Goal: Navigation & Orientation: Find specific page/section

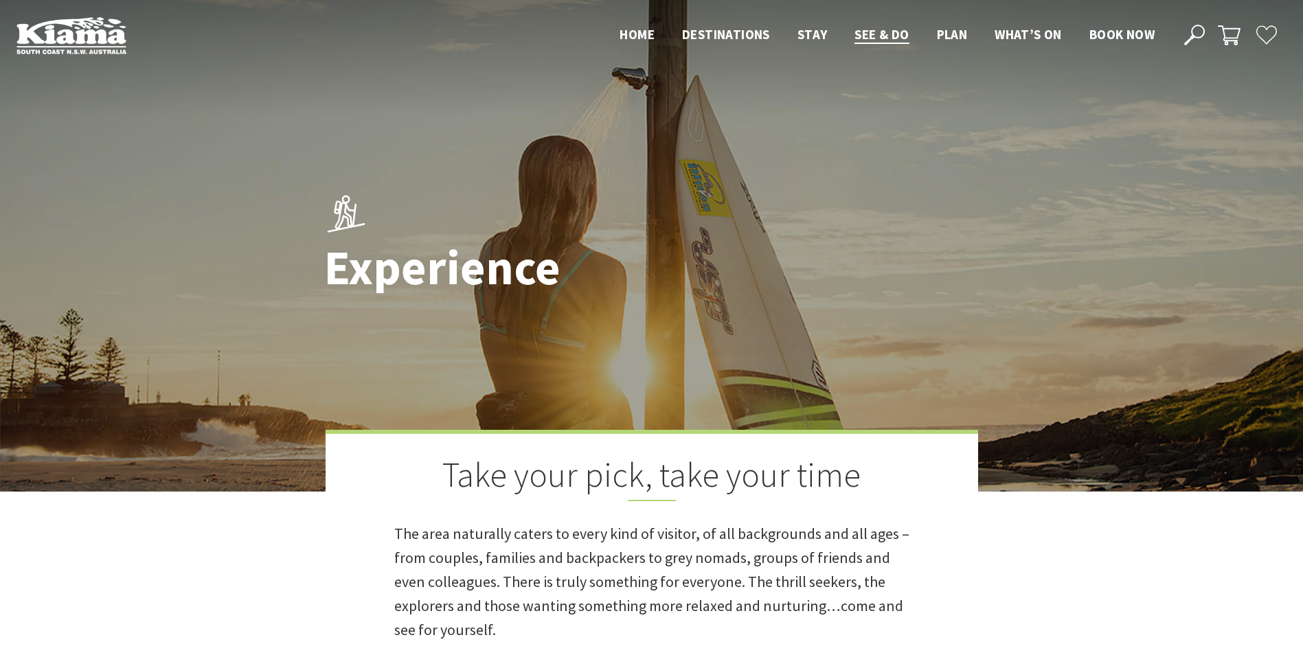
scroll to position [481, 0]
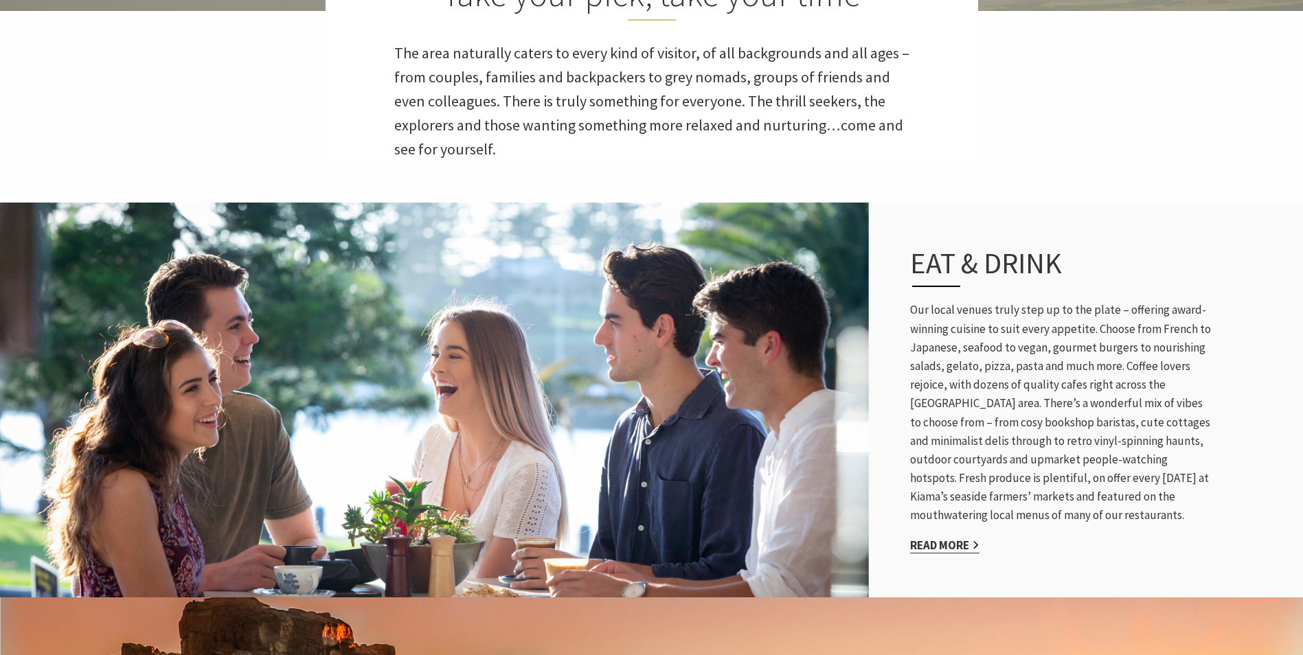
click at [953, 550] on link "Read More" at bounding box center [944, 546] width 69 height 16
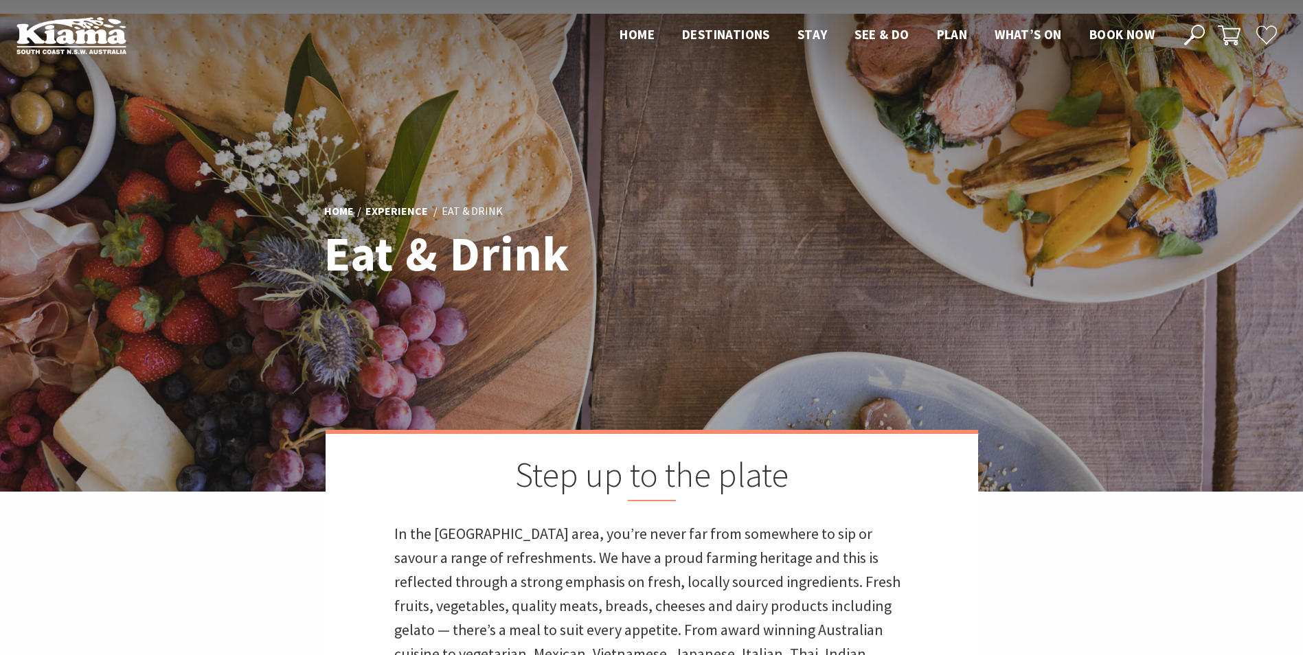
scroll to position [481, 0]
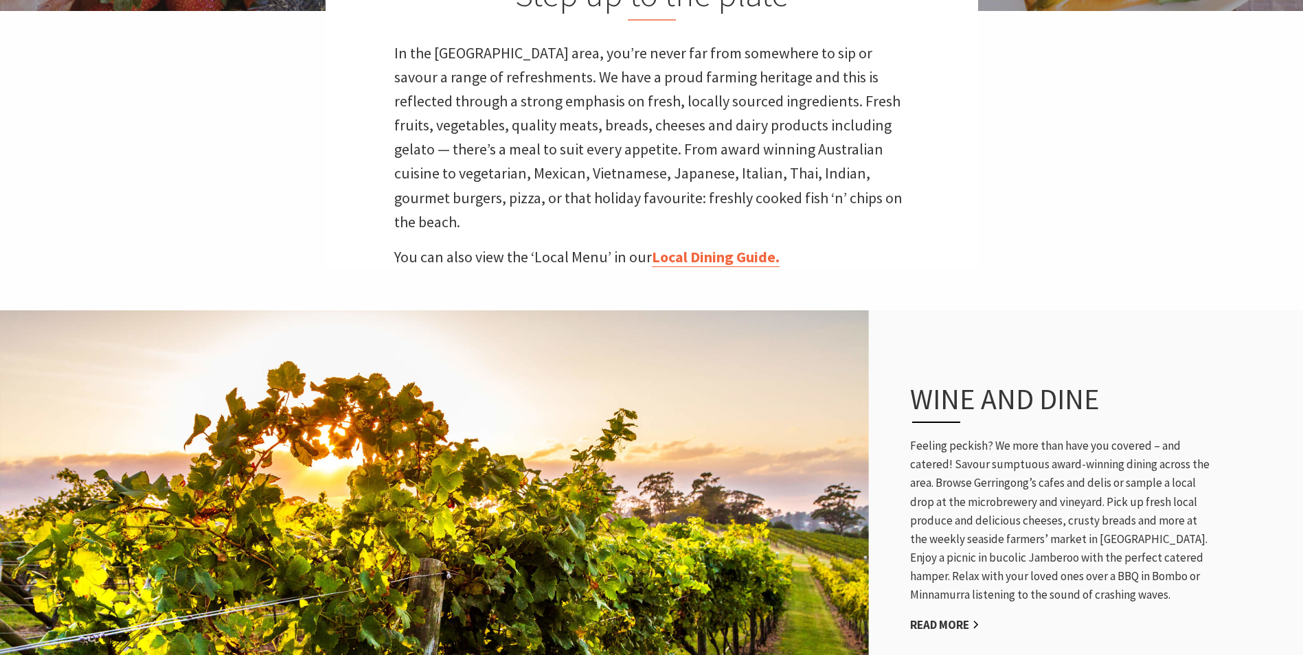
click at [717, 247] on link "Local Dining Guide." at bounding box center [716, 257] width 128 height 20
